Goal: Task Accomplishment & Management: Complete application form

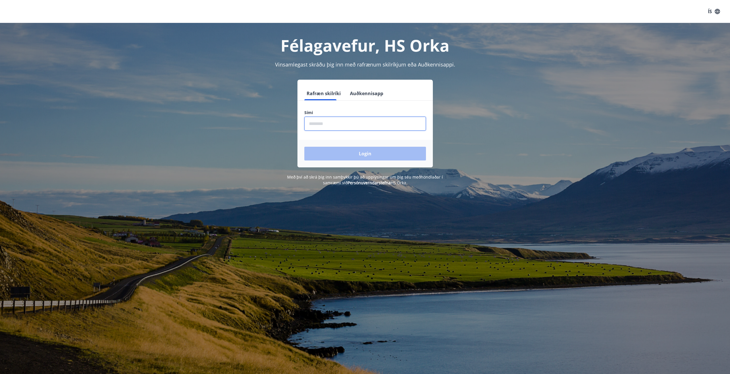
click at [325, 126] on input "phone" at bounding box center [365, 124] width 122 height 14
type input "********"
click at [342, 156] on button "Login" at bounding box center [365, 154] width 122 height 14
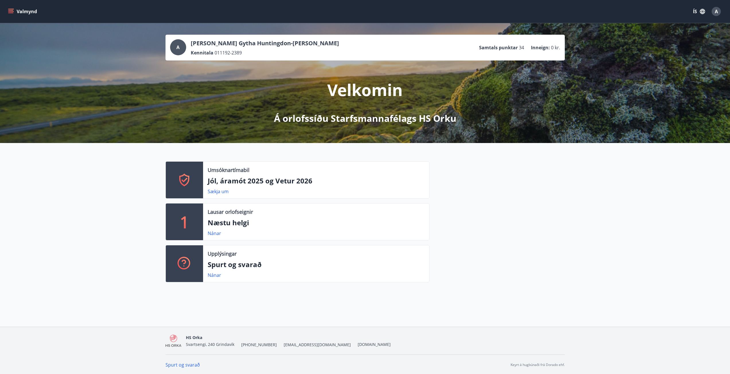
click at [181, 183] on icon at bounding box center [184, 180] width 10 height 13
click at [194, 224] on div "1" at bounding box center [184, 222] width 37 height 37
click at [213, 232] on link "Nánar" at bounding box center [214, 233] width 13 height 6
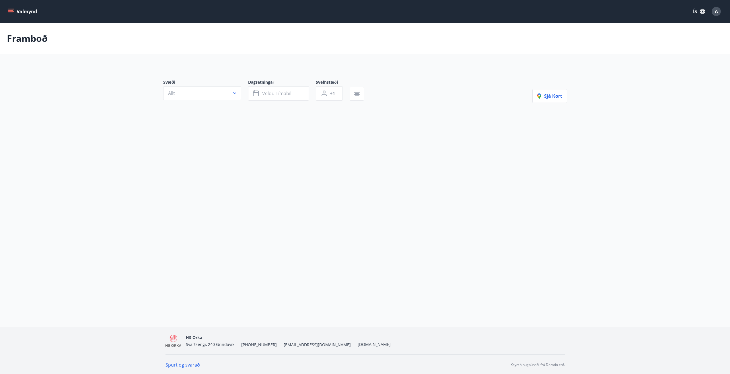
type input "*"
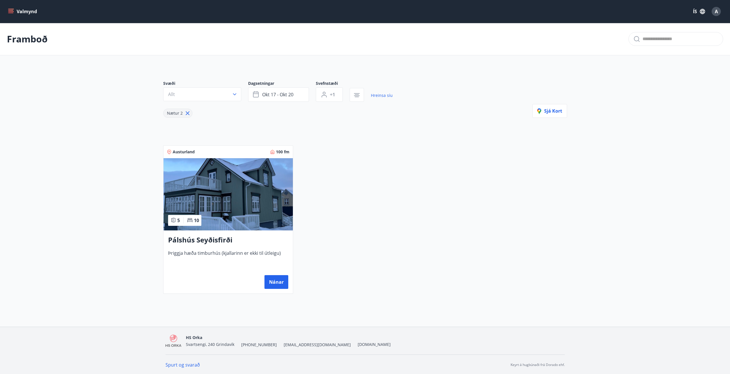
click at [449, 205] on div "Austurland 100 fm 5 10 Pálshús Seyðisfirði Þriggja hæða timburhús (kjallarinn e…" at bounding box center [361, 216] width 411 height 155
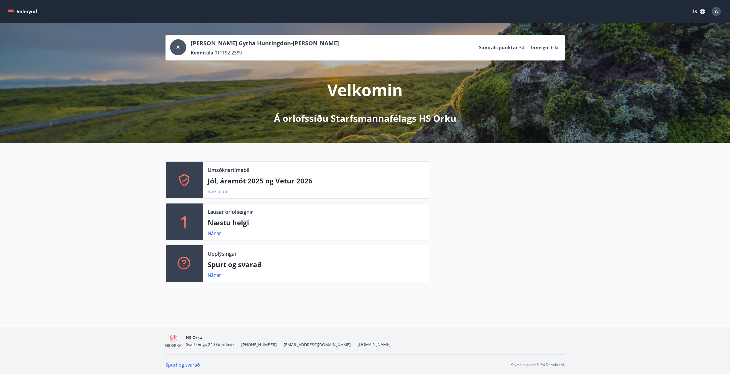
click at [223, 193] on link "Sækja um" at bounding box center [218, 191] width 21 height 6
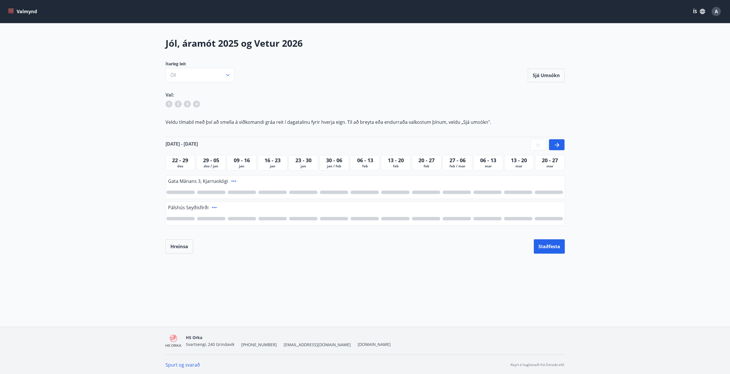
click at [555, 146] on icon at bounding box center [557, 145] width 7 height 7
click at [538, 146] on icon at bounding box center [538, 145] width 5 height 5
click at [538, 146] on div at bounding box center [547, 144] width 34 height 11
click at [191, 75] on button "Öll" at bounding box center [200, 75] width 69 height 14
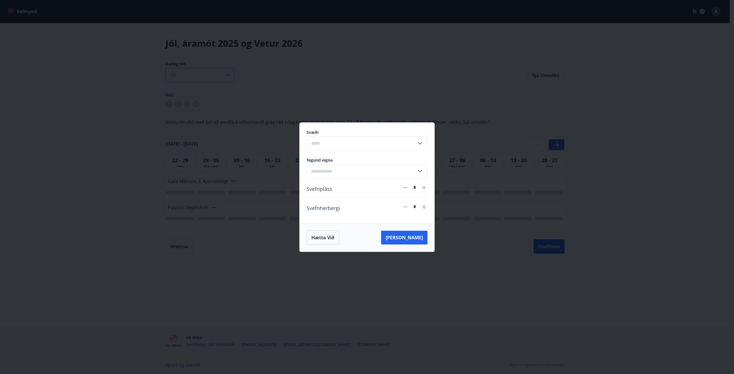
click at [191, 75] on div "Svæði ​ Tegund eigna ​ Svefnpláss * Svefnherbergi * Hætta við [PERSON_NAME]" at bounding box center [367, 187] width 734 height 374
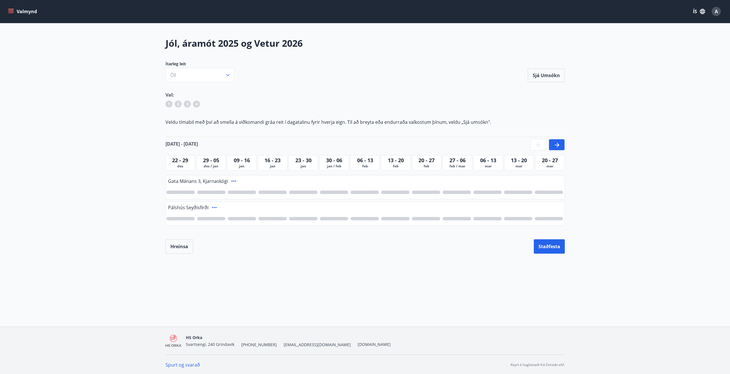
click at [19, 10] on button "Valmynd" at bounding box center [23, 11] width 32 height 10
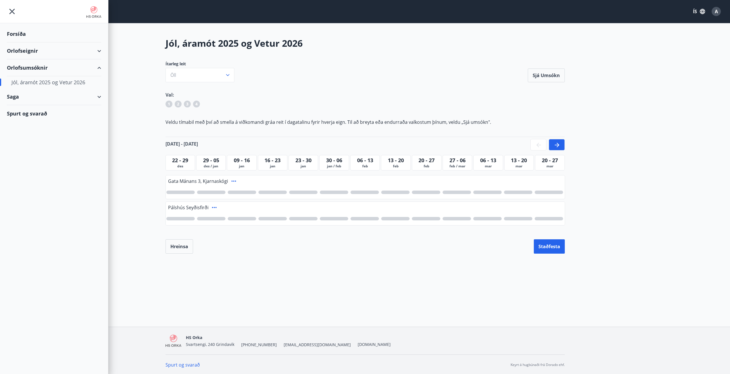
click at [36, 36] on div "Forsíða" at bounding box center [54, 34] width 94 height 17
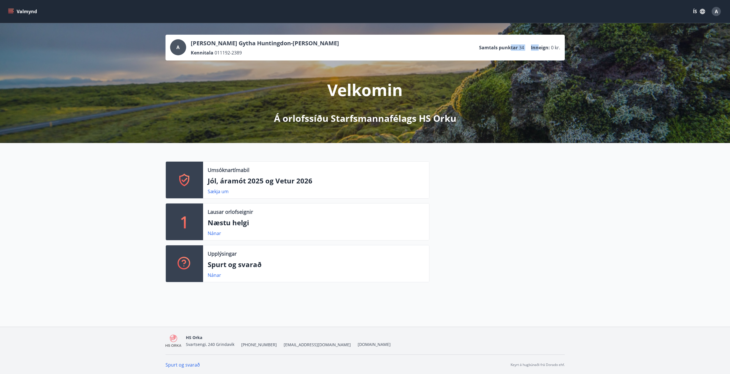
drag, startPoint x: 511, startPoint y: 46, endPoint x: 539, endPoint y: 47, distance: 27.8
click at [539, 47] on ul "Samtals punktar 34 Inneign : 0 kr." at bounding box center [519, 47] width 81 height 11
click at [539, 47] on p "Inneign :" at bounding box center [540, 47] width 19 height 6
click at [30, 14] on button "Valmynd" at bounding box center [23, 11] width 32 height 10
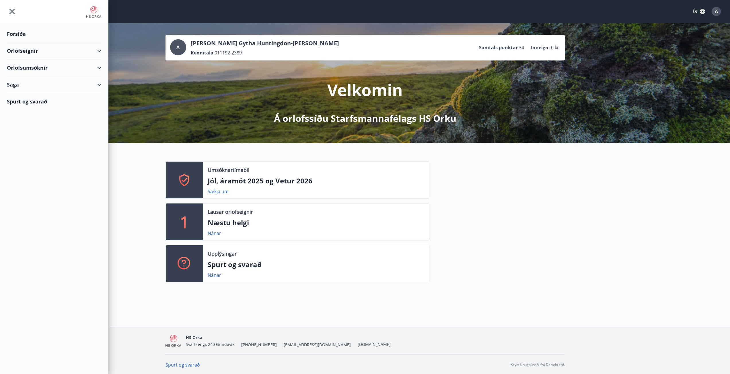
click at [28, 65] on div "Orlofsumsóknir" at bounding box center [54, 67] width 94 height 17
click at [65, 81] on div "Jól, áramót 2025 og Vetur 2026" at bounding box center [53, 82] width 85 height 12
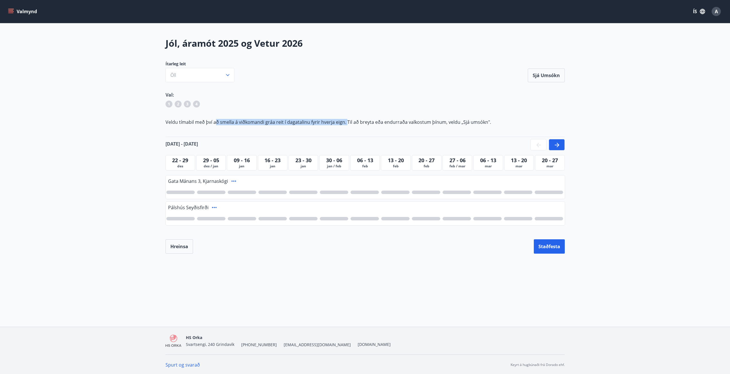
drag, startPoint x: 216, startPoint y: 122, endPoint x: 345, endPoint y: 123, distance: 128.8
click at [345, 123] on p "Veldu tímabil með því að smella á viðkomandi gráa reit í dagatalinu fyrir hverj…" at bounding box center [365, 122] width 399 height 6
